Goal: Information Seeking & Learning: Stay updated

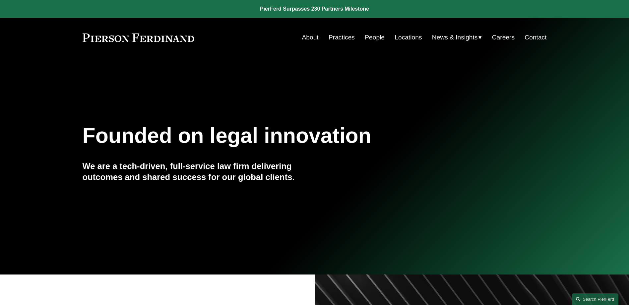
click at [0, 0] on span "News" at bounding box center [0, 0] width 0 height 0
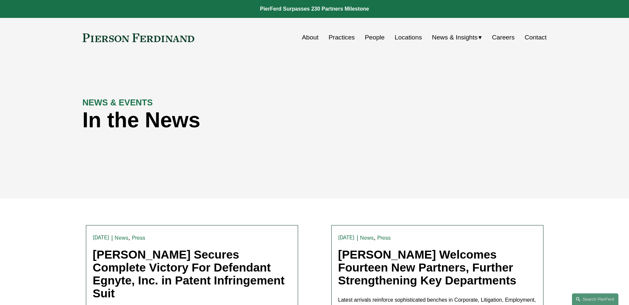
click at [0, 0] on span "Insights" at bounding box center [0, 0] width 0 height 0
